Goal: Information Seeking & Learning: Understand process/instructions

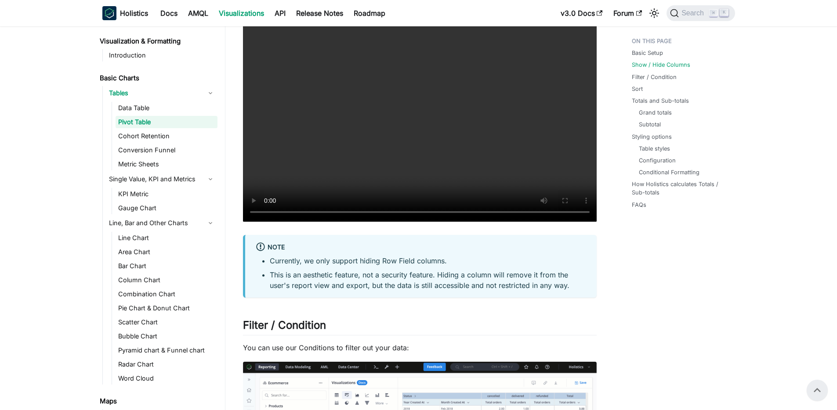
scroll to position [861, 0]
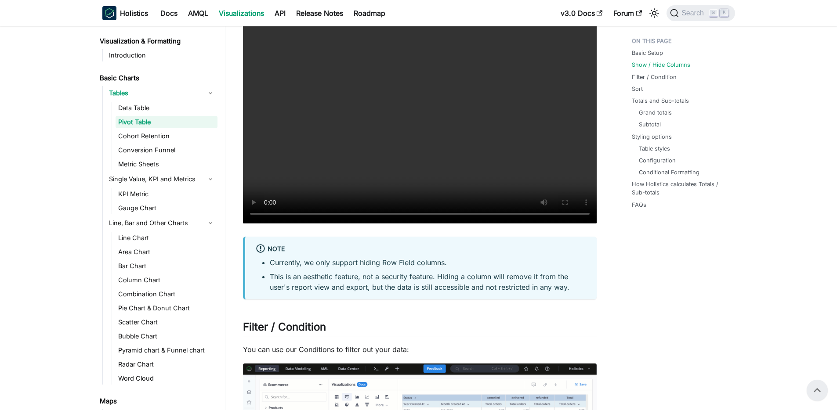
click at [277, 283] on li "This is an aesthetic feature, not a security feature. Hiding a column will remo…" at bounding box center [428, 282] width 316 height 21
click at [258, 248] on icon at bounding box center [261, 249] width 10 height 10
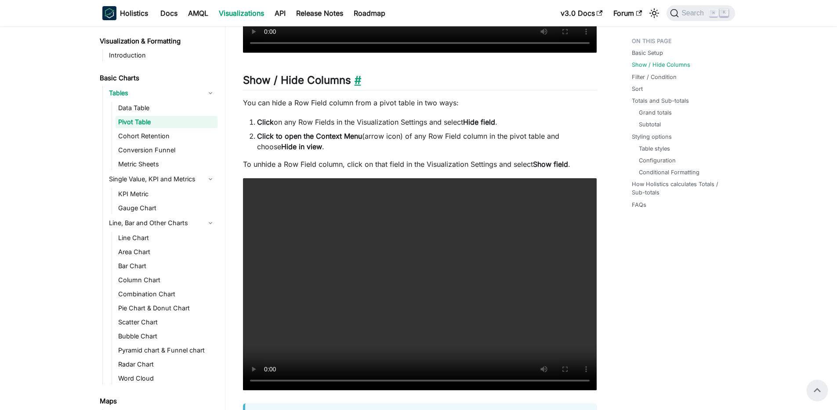
click at [356, 80] on link "​" at bounding box center [356, 80] width 10 height 13
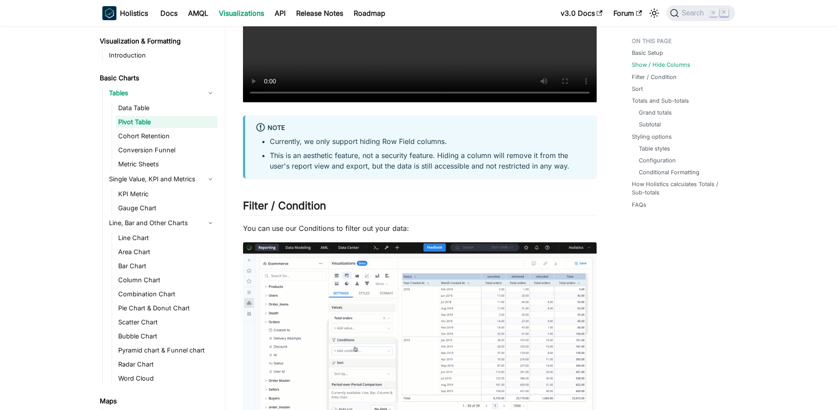
scroll to position [983, 0]
click at [324, 141] on li "Currently, we only support hiding Row Field columns." at bounding box center [428, 141] width 316 height 11
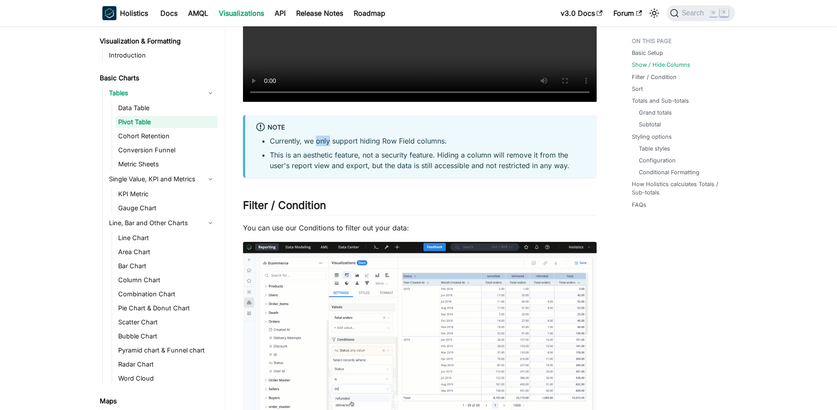
click at [324, 141] on li "Currently, we only support hiding Row Field columns." at bounding box center [428, 141] width 316 height 11
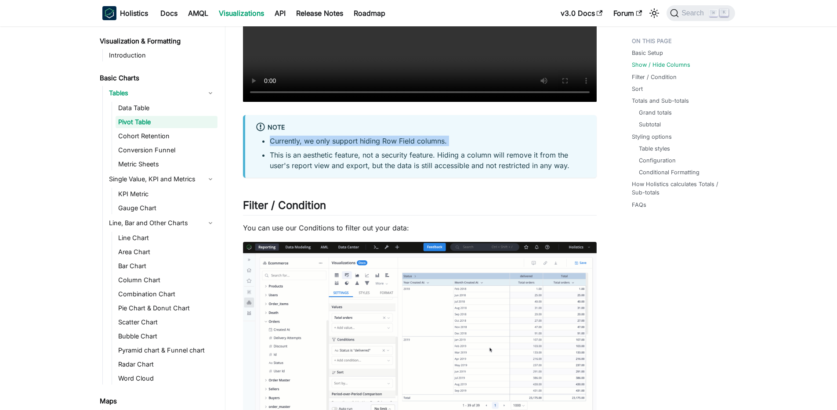
click at [324, 141] on li "Currently, we only support hiding Row Field columns." at bounding box center [428, 141] width 316 height 11
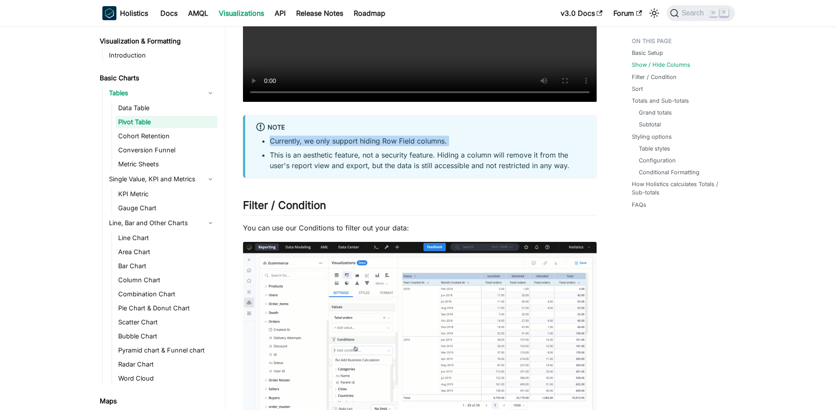
copy ul "Currently, we only support hiding Row Field columns."
